Goal: Task Accomplishment & Management: Complete application form

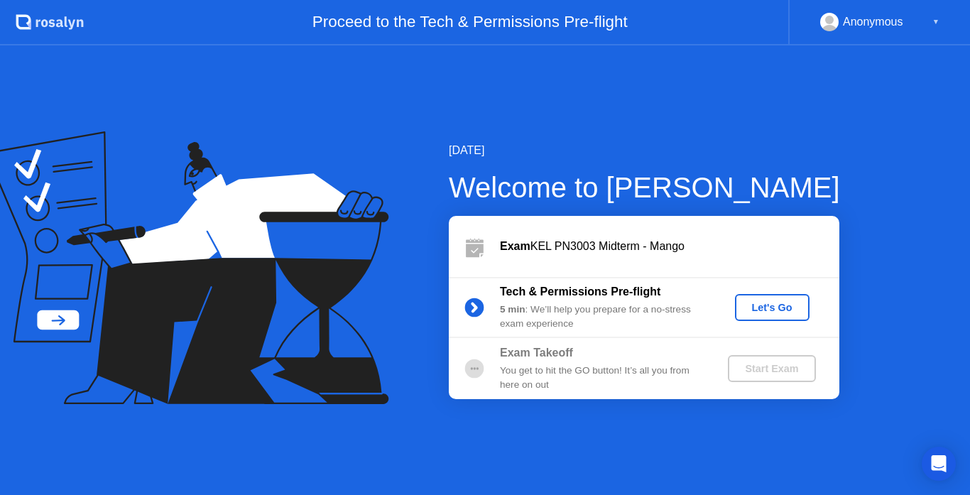
click at [763, 311] on div "Let's Go" at bounding box center [772, 307] width 63 height 11
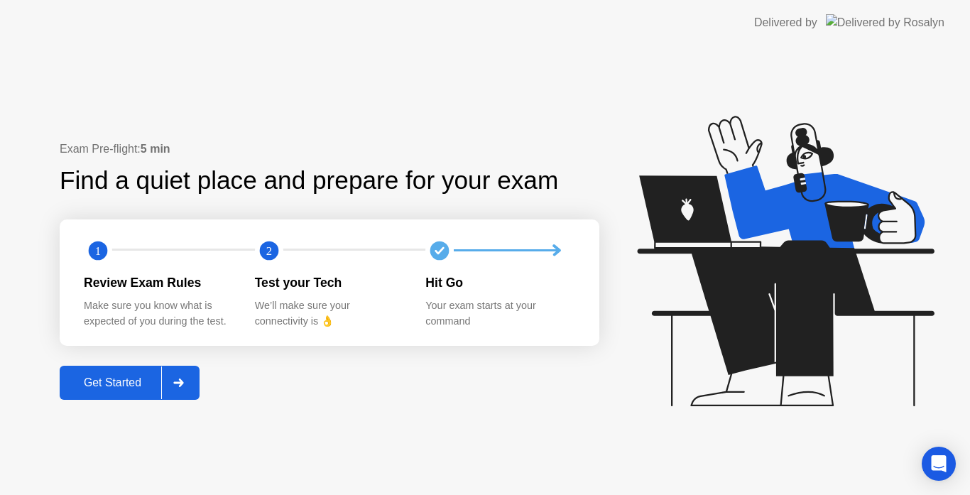
click at [124, 378] on div "Get Started" at bounding box center [112, 382] width 97 height 13
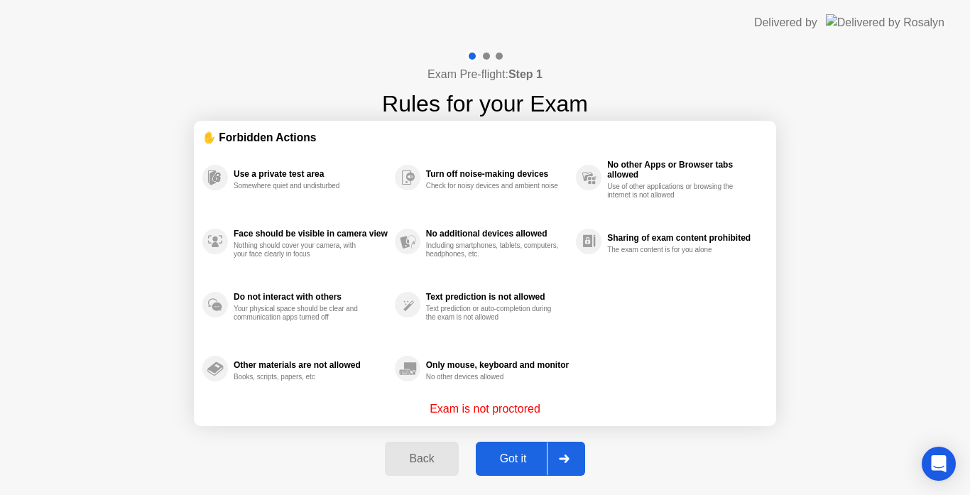
click at [501, 459] on div "Got it" at bounding box center [513, 458] width 67 height 13
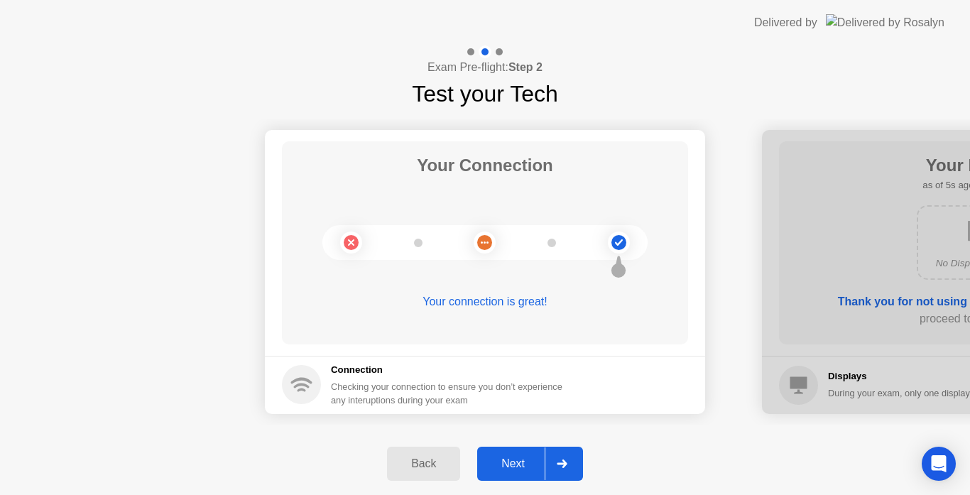
click at [505, 459] on div "Next" at bounding box center [512, 463] width 63 height 13
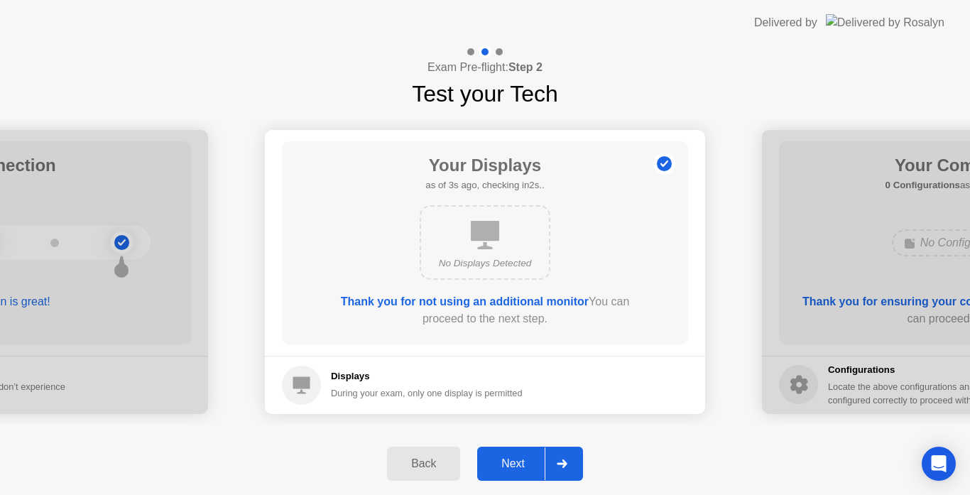
click at [505, 459] on div "Next" at bounding box center [512, 463] width 63 height 13
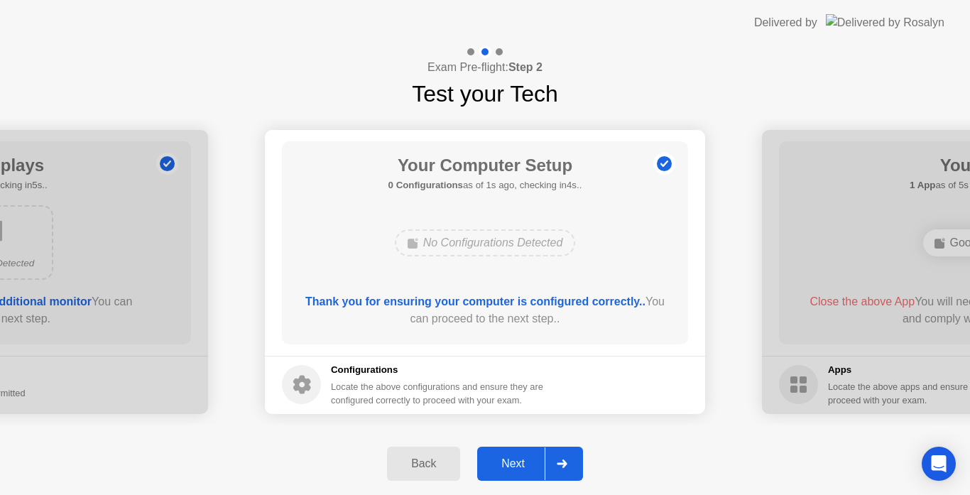
click at [505, 459] on div "Next" at bounding box center [512, 463] width 63 height 13
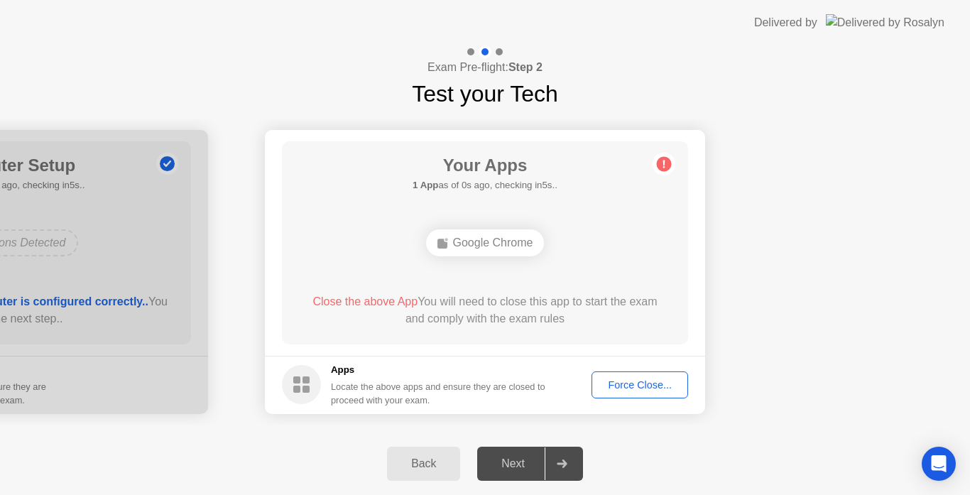
click at [341, 303] on span "Close the above App" at bounding box center [364, 301] width 105 height 12
click at [621, 382] on div "Force Close..." at bounding box center [639, 384] width 87 height 11
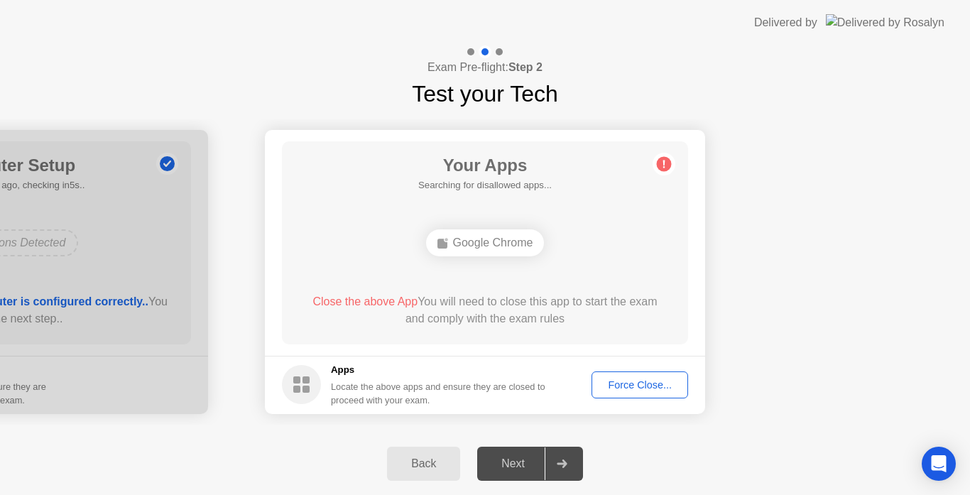
click at [517, 469] on div "Next" at bounding box center [512, 463] width 63 height 13
click at [371, 300] on span "Close the above App" at bounding box center [364, 301] width 105 height 12
click at [643, 391] on div "Force Close..." at bounding box center [639, 384] width 87 height 11
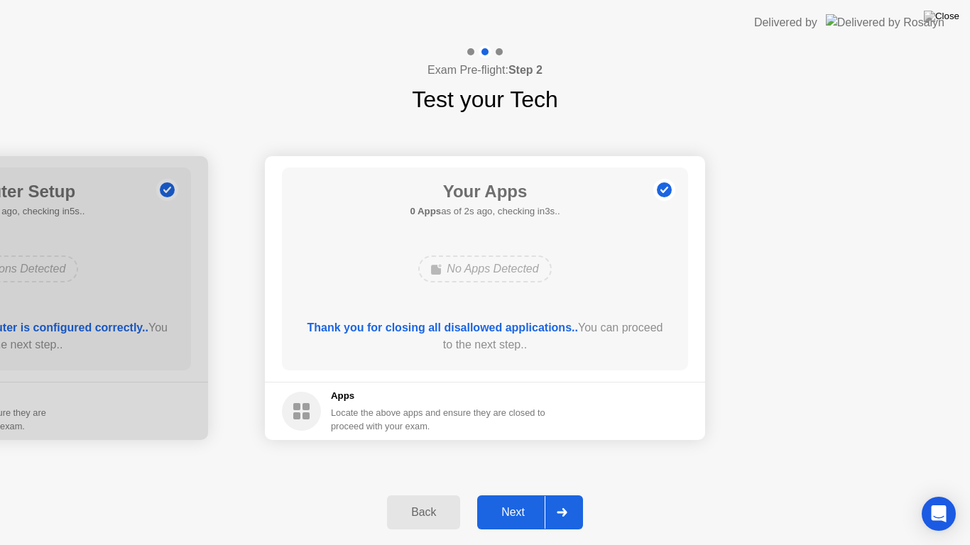
click at [507, 494] on button "Next" at bounding box center [530, 513] width 106 height 34
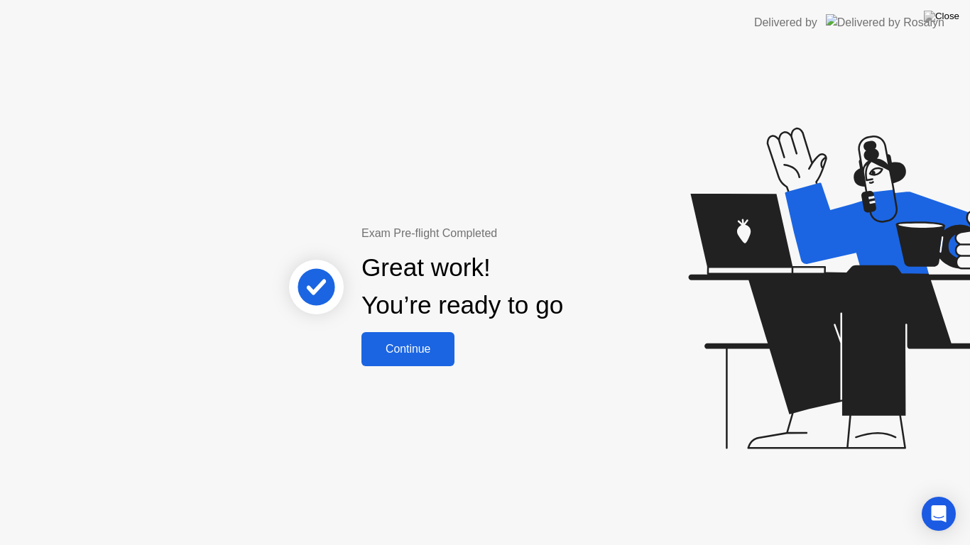
click at [433, 351] on div "Continue" at bounding box center [408, 349] width 84 height 13
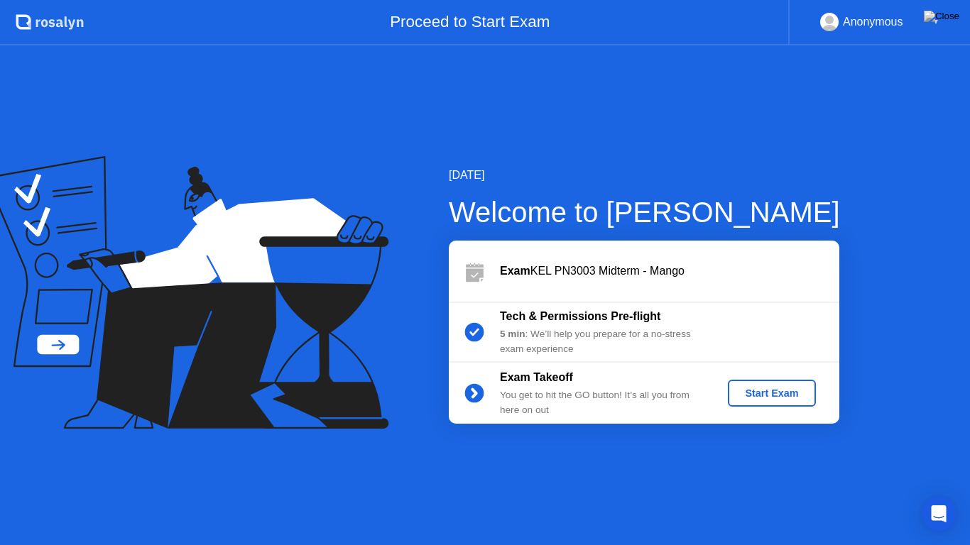
click at [782, 397] on div "Start Exam" at bounding box center [771, 393] width 76 height 11
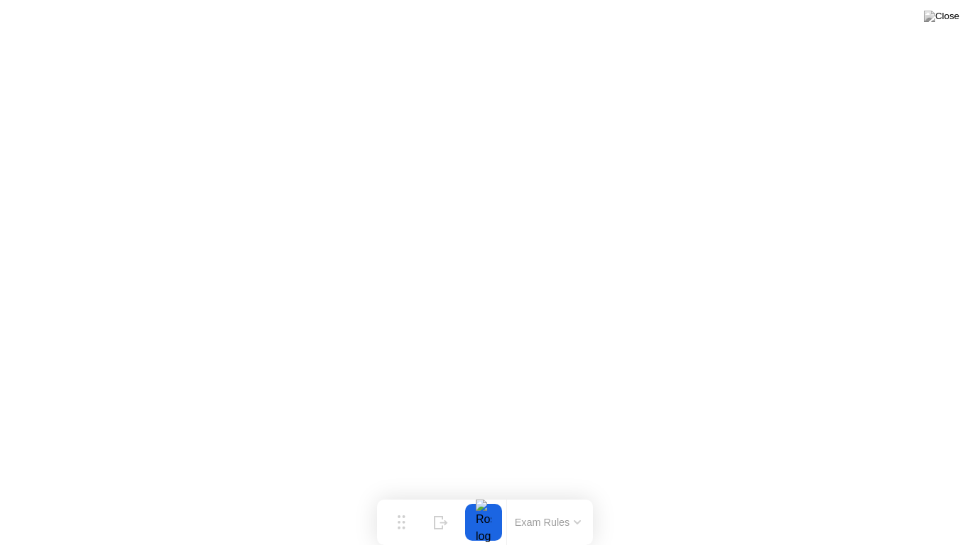
click at [943, 26] on button at bounding box center [941, 16] width 43 height 18
drag, startPoint x: 518, startPoint y: 302, endPoint x: 509, endPoint y: 300, distance: 9.5
click at [944, 26] on button at bounding box center [941, 16] width 43 height 18
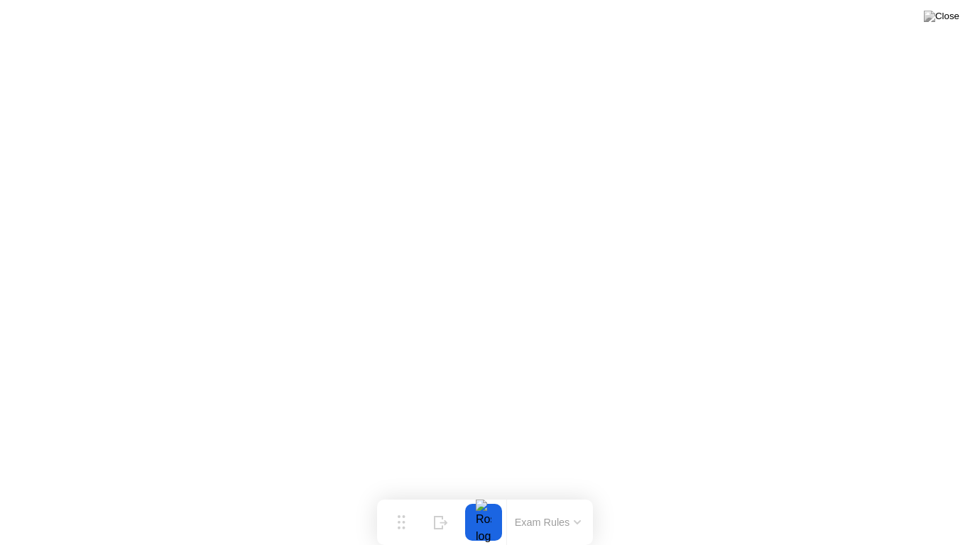
click at [943, 26] on button at bounding box center [941, 16] width 43 height 18
click at [951, 17] on img at bounding box center [942, 16] width 36 height 11
click at [466, 494] on div at bounding box center [485, 545] width 970 height 0
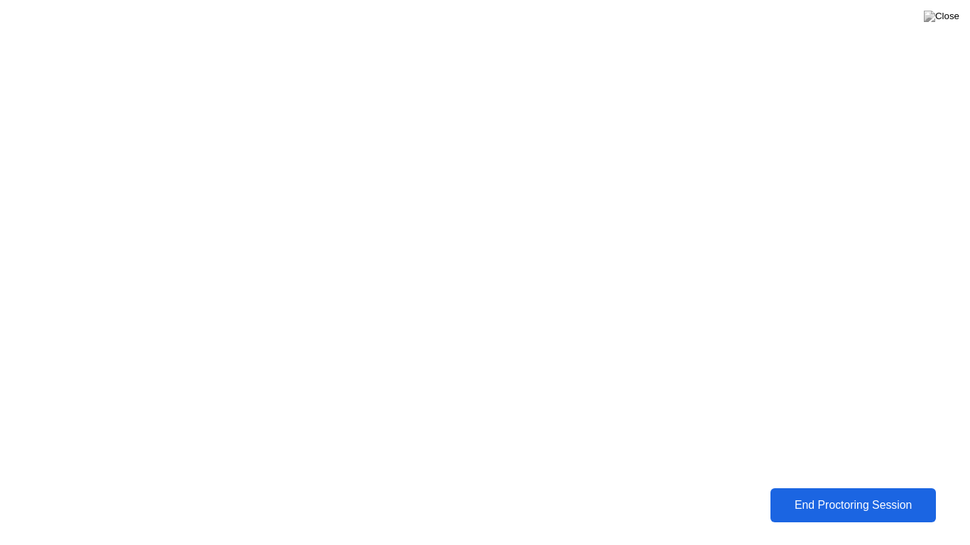
click at [782, 494] on div "End Proctoring Session" at bounding box center [853, 505] width 158 height 13
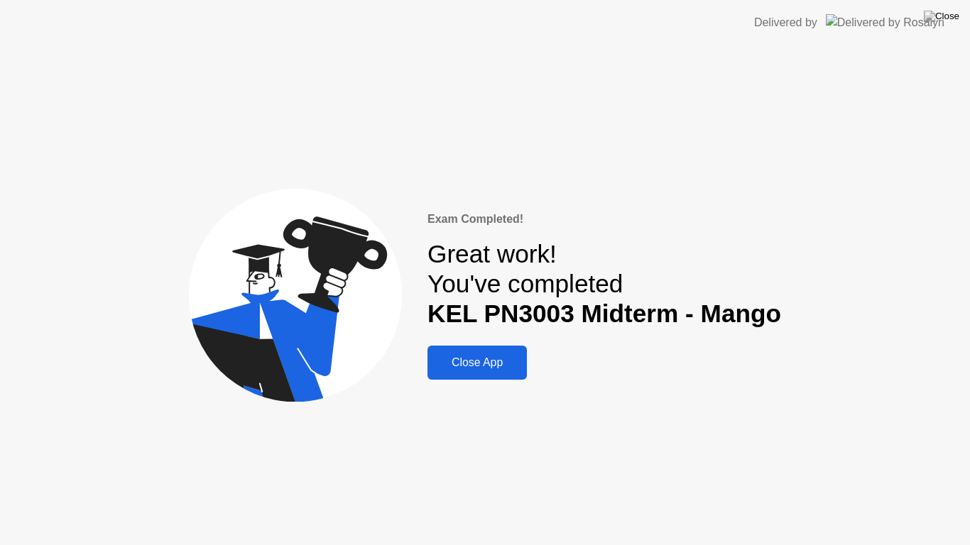
click at [476, 366] on div "Close App" at bounding box center [477, 362] width 91 height 13
